Goal: Task Accomplishment & Management: Manage account settings

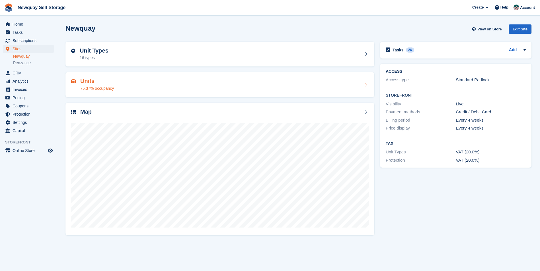
click at [89, 88] on div "75.37% occupancy" at bounding box center [97, 89] width 34 height 6
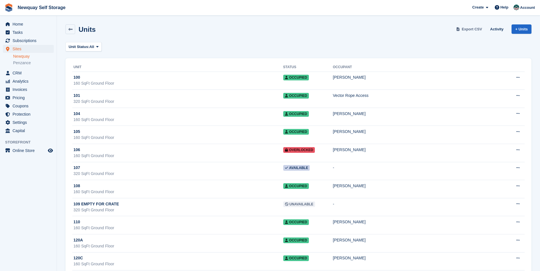
click at [473, 28] on span "Export CSV" at bounding box center [472, 29] width 20 height 6
click at [329, 42] on div "Unit Status: All All Available Reserved Occupied Overlocked Repossessed Unavail…" at bounding box center [298, 46] width 466 height 9
click at [100, 48] on span at bounding box center [97, 46] width 5 height 5
click at [85, 70] on link "Available" at bounding box center [93, 70] width 50 height 10
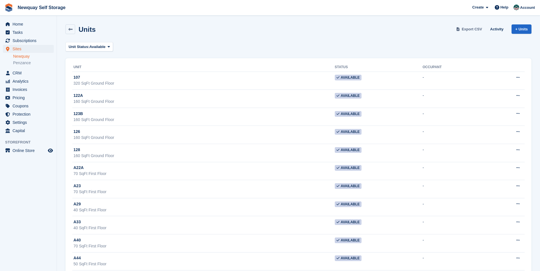
click at [474, 29] on span "Export CSV" at bounding box center [472, 29] width 20 height 6
click at [108, 47] on icon at bounding box center [109, 47] width 2 height 4
click at [85, 59] on link "All" at bounding box center [93, 60] width 50 height 10
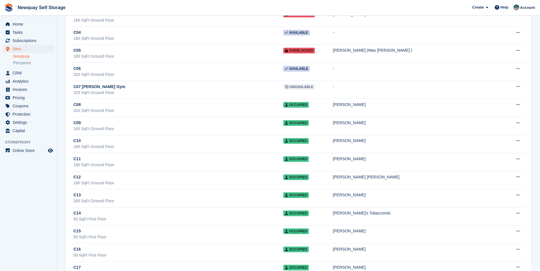
scroll to position [3101, 0]
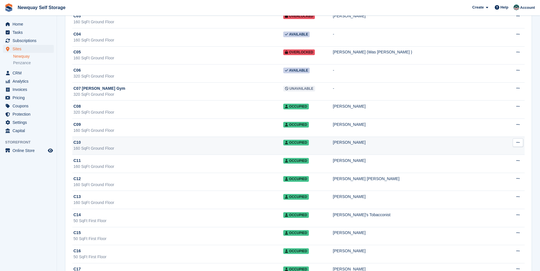
click at [356, 144] on div "[PERSON_NAME]" at bounding box center [419, 143] width 173 height 6
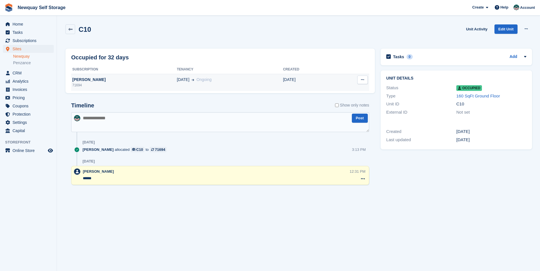
click at [89, 79] on div "[PERSON_NAME]" at bounding box center [124, 80] width 106 height 6
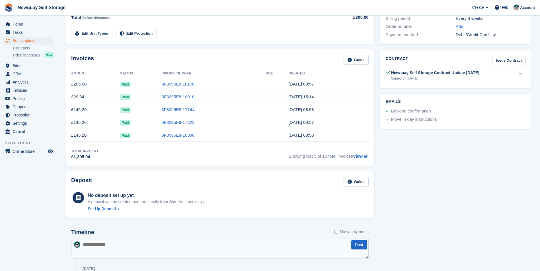
scroll to position [137, 0]
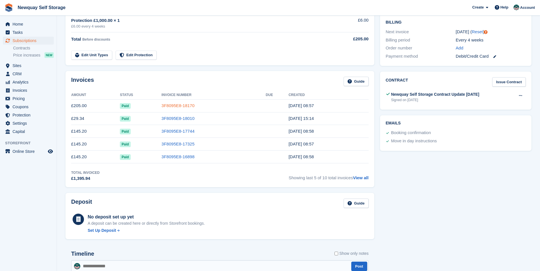
click at [180, 107] on link "3F8095E8-18170" at bounding box center [177, 105] width 33 height 5
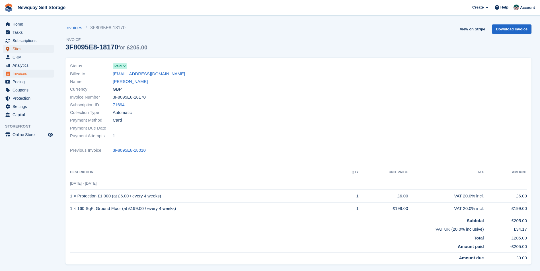
click at [16, 49] on span "Sites" at bounding box center [30, 49] width 34 height 8
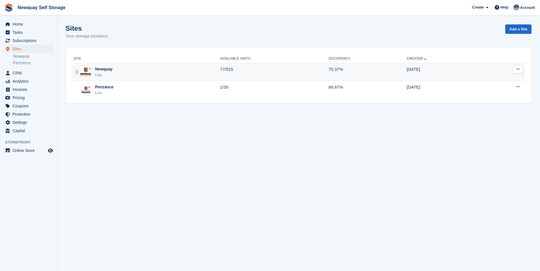
click at [108, 71] on div "Newquay" at bounding box center [103, 69] width 17 height 6
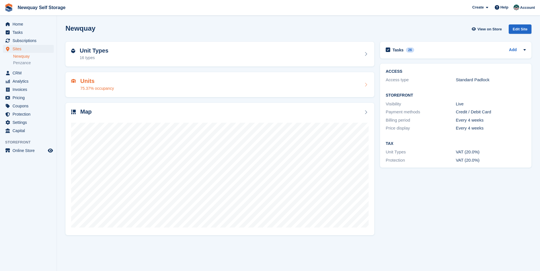
click at [93, 84] on h2 "Units" at bounding box center [97, 81] width 34 height 7
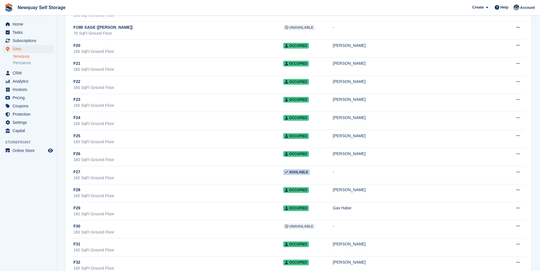
scroll to position [7260, 0]
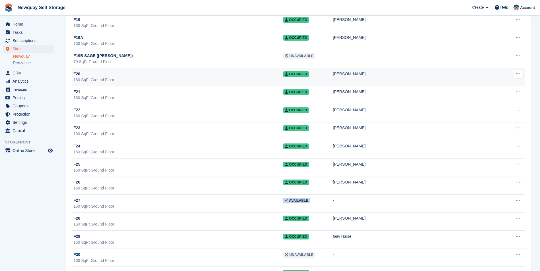
click at [353, 76] on div "[PERSON_NAME]" at bounding box center [419, 74] width 173 height 6
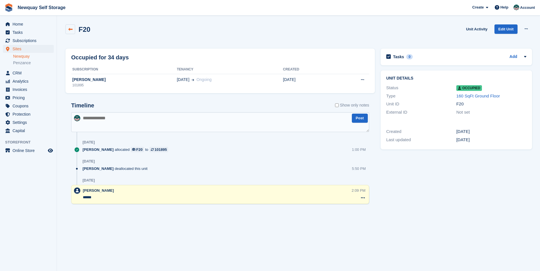
click at [70, 29] on icon at bounding box center [70, 29] width 4 height 4
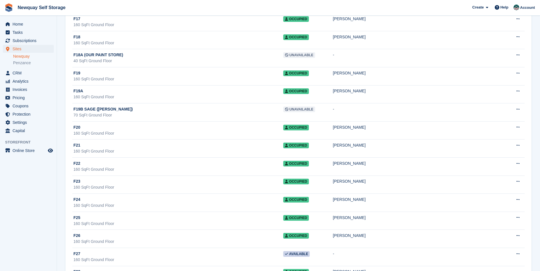
scroll to position [7289, 0]
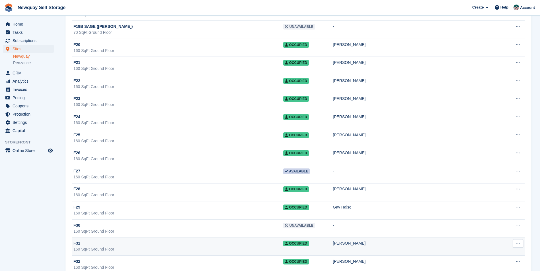
click at [354, 244] on div "[PERSON_NAME]" at bounding box center [419, 244] width 173 height 6
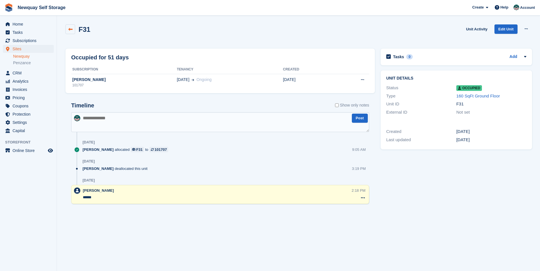
click at [72, 29] on icon at bounding box center [70, 29] width 4 height 4
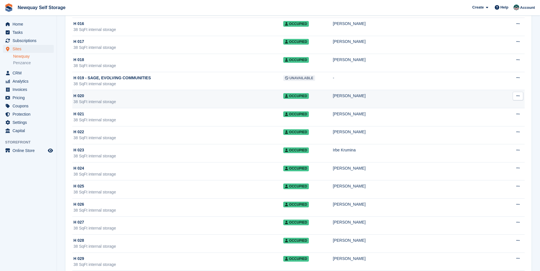
scroll to position [8827, 0]
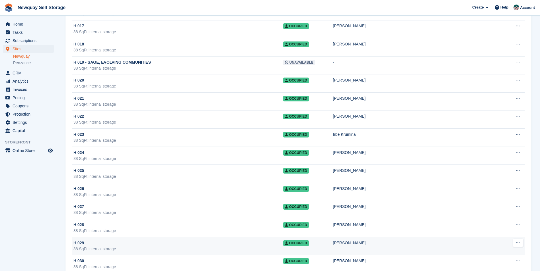
click at [506, 240] on td "Edit unit Unit activity Delete unit This unit can't be deleted as it has an all…" at bounding box center [515, 246] width 18 height 18
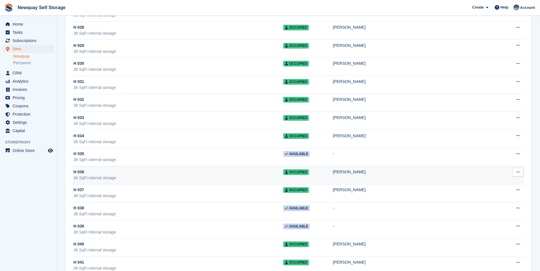
scroll to position [9027, 0]
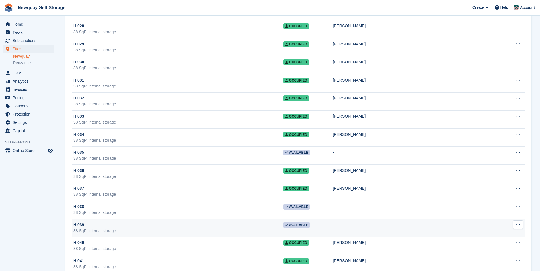
click at [403, 219] on td "-" at bounding box center [419, 228] width 173 height 18
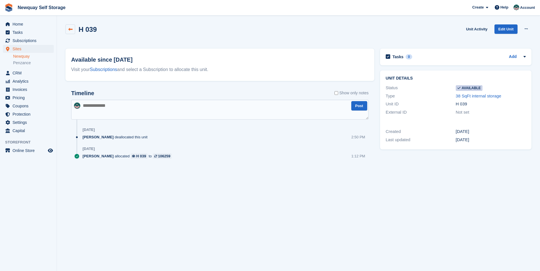
click at [69, 31] on icon at bounding box center [70, 29] width 4 height 4
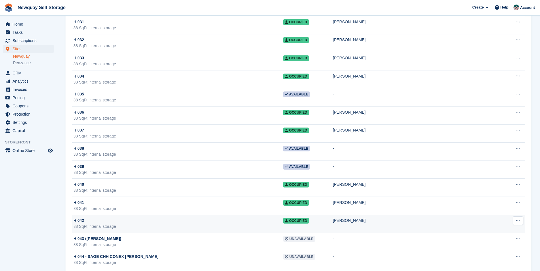
scroll to position [9075, 0]
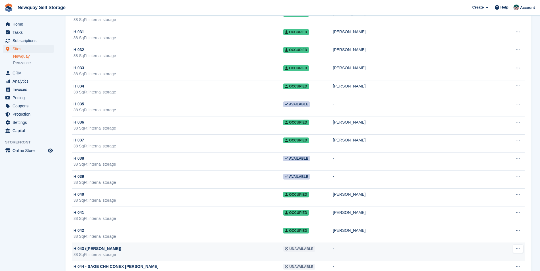
click at [417, 247] on td "-" at bounding box center [419, 252] width 173 height 18
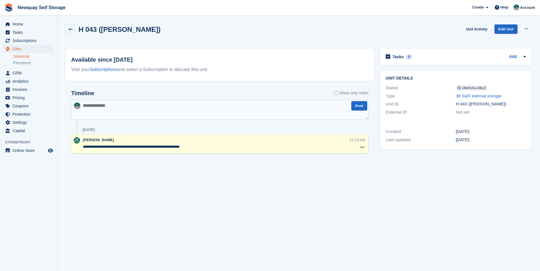
drag, startPoint x: 417, startPoint y: 8, endPoint x: 399, endPoint y: 7, distance: 17.9
click at [399, 7] on span "Newquay Self Storage Create Subscription Invoice Contact Deal Discount Page Hel…" at bounding box center [270, 7] width 540 height 15
